Goal: Task Accomplishment & Management: Complete application form

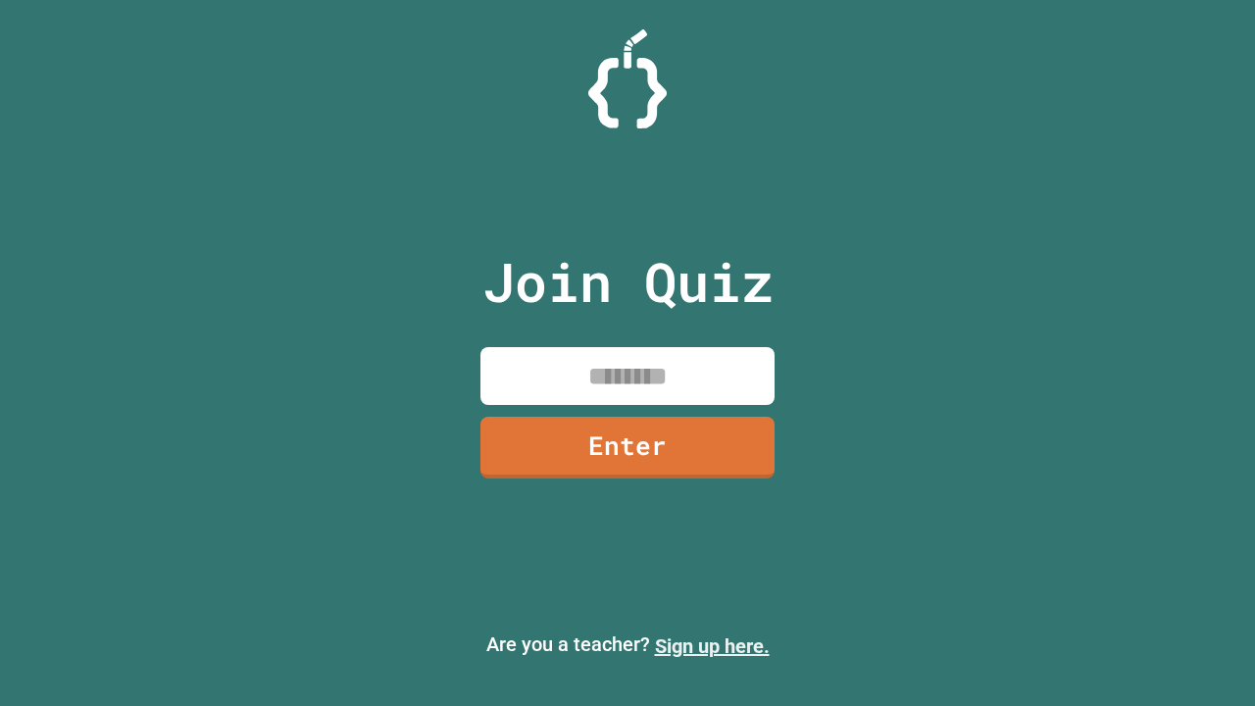
click at [712, 646] on link "Sign up here." at bounding box center [712, 646] width 115 height 24
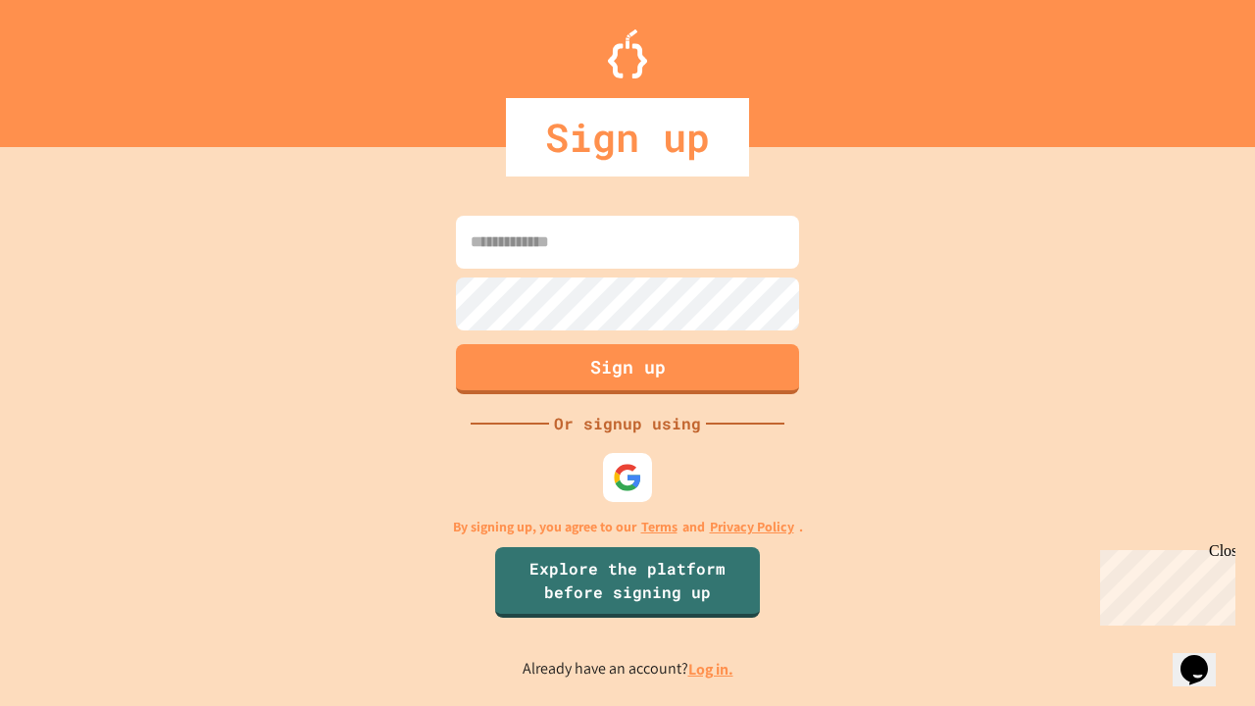
click at [712, 669] on link "Log in." at bounding box center [710, 669] width 45 height 21
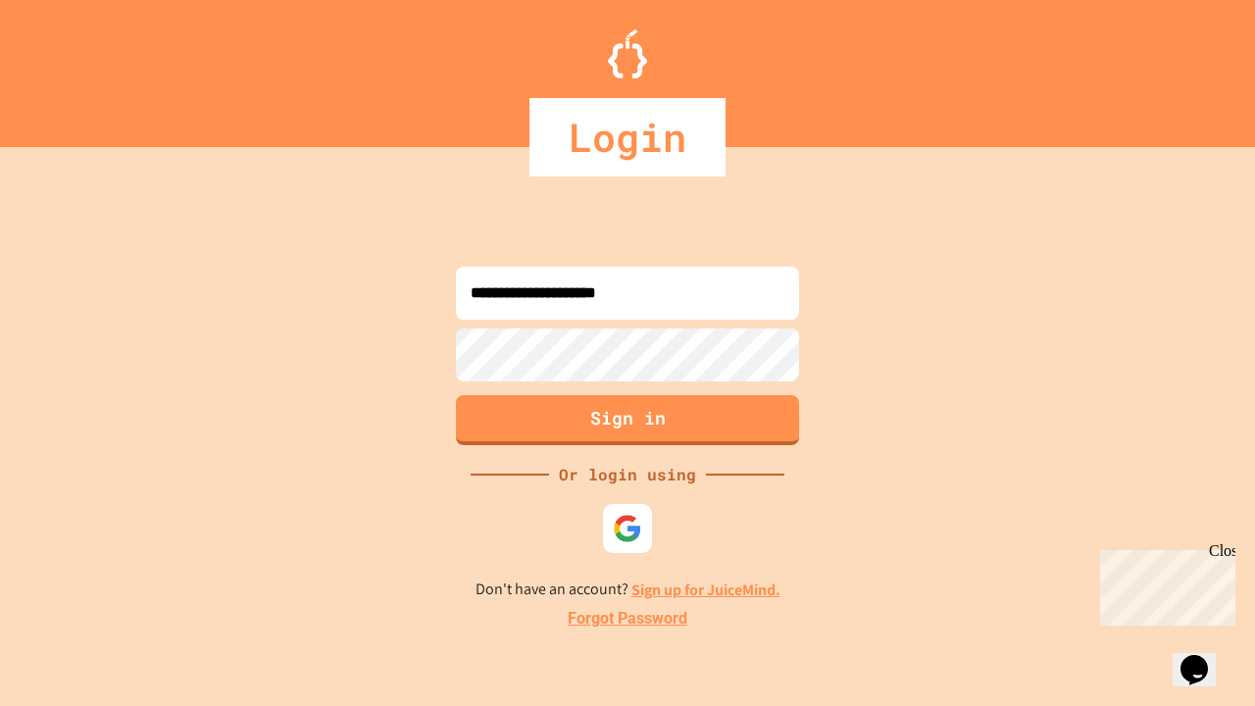
type input "**********"
